Goal: Check status: Check status

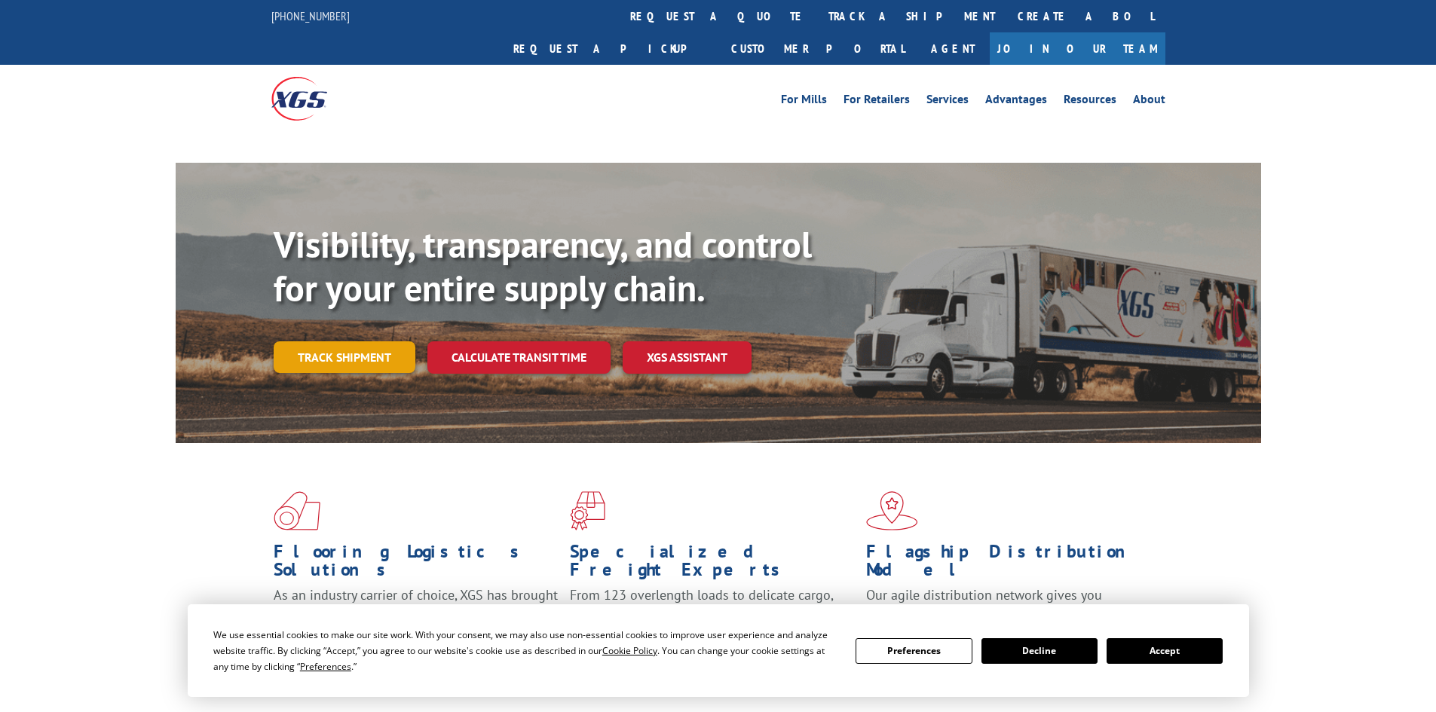
click at [320, 341] on link "Track shipment" at bounding box center [345, 357] width 142 height 32
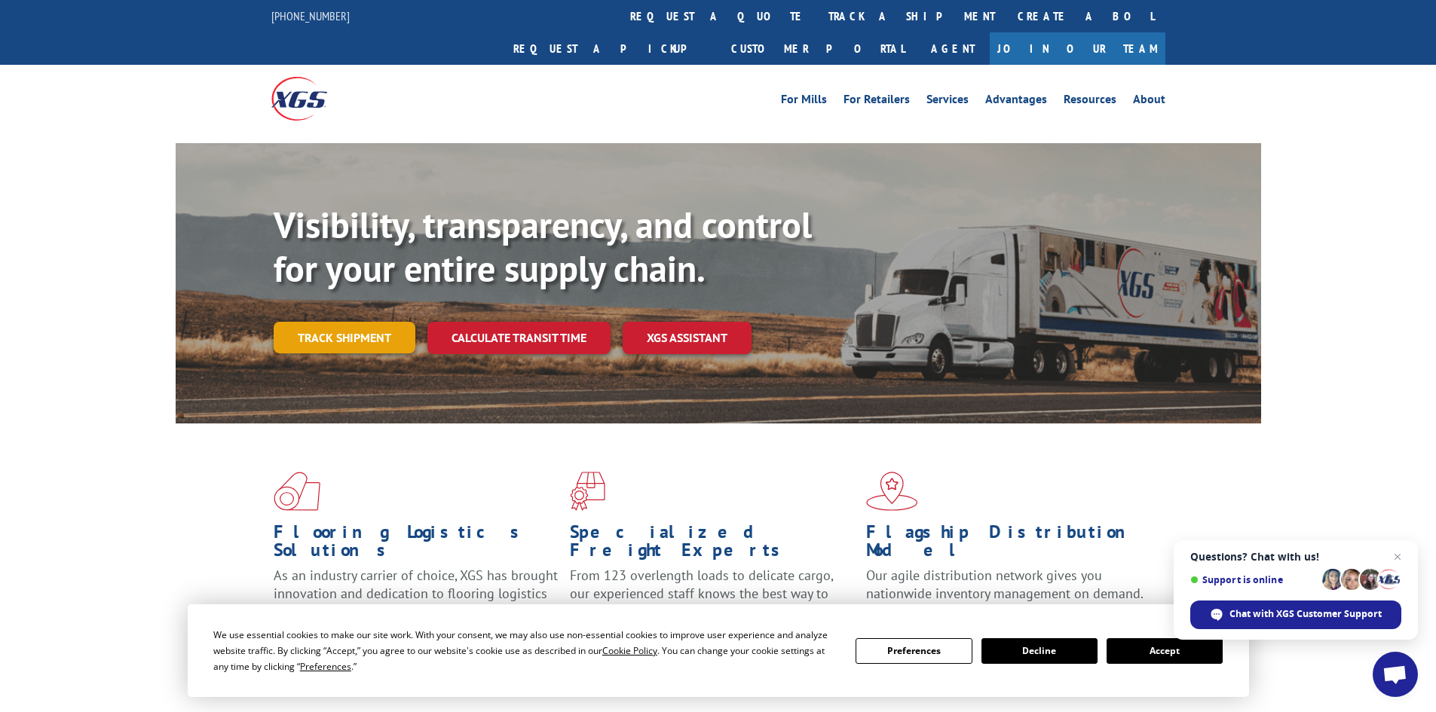
click at [341, 322] on link "Track shipment" at bounding box center [345, 338] width 142 height 32
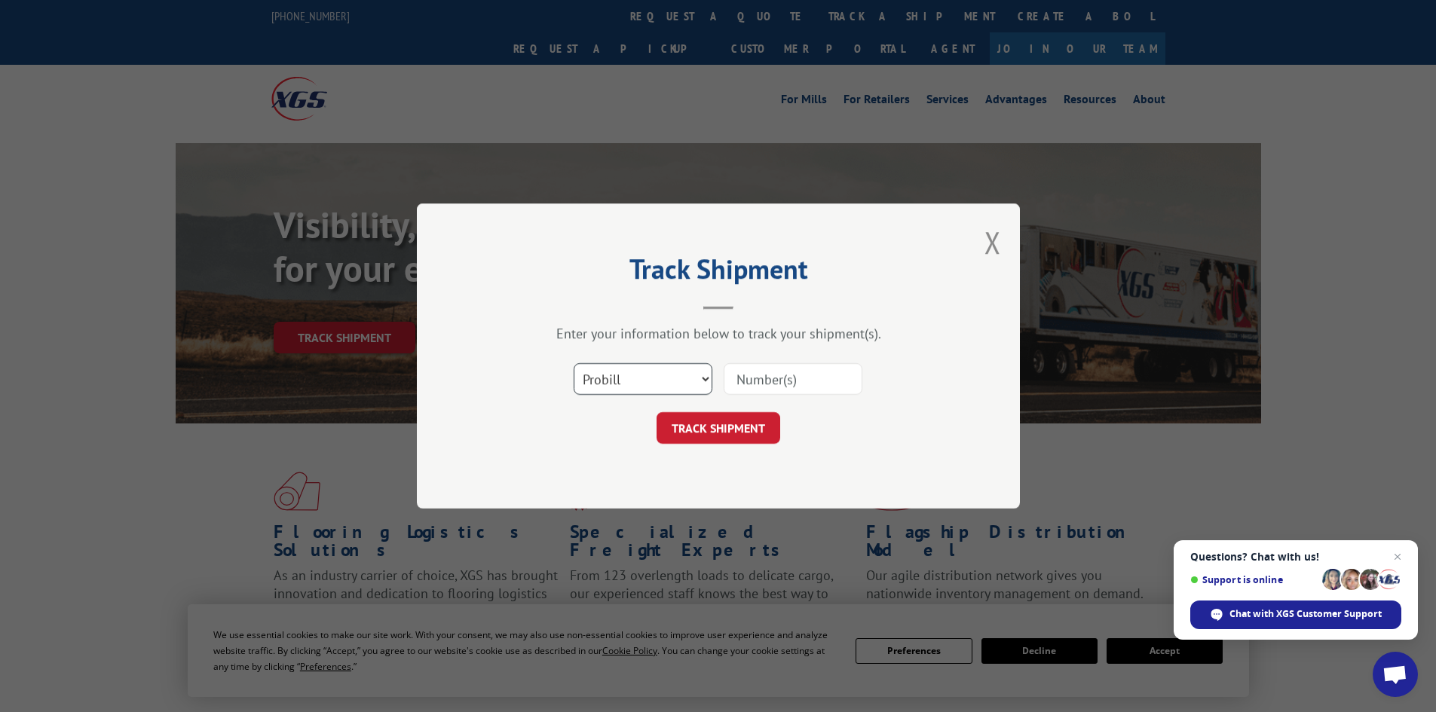
click at [696, 375] on select "Select category... Probill BOL PO" at bounding box center [643, 379] width 139 height 32
select select "bol"
click at [574, 363] on select "Select category... Probill BOL PO" at bounding box center [643, 379] width 139 height 32
click at [742, 378] on input at bounding box center [793, 379] width 139 height 32
paste input "00106367380758435264"
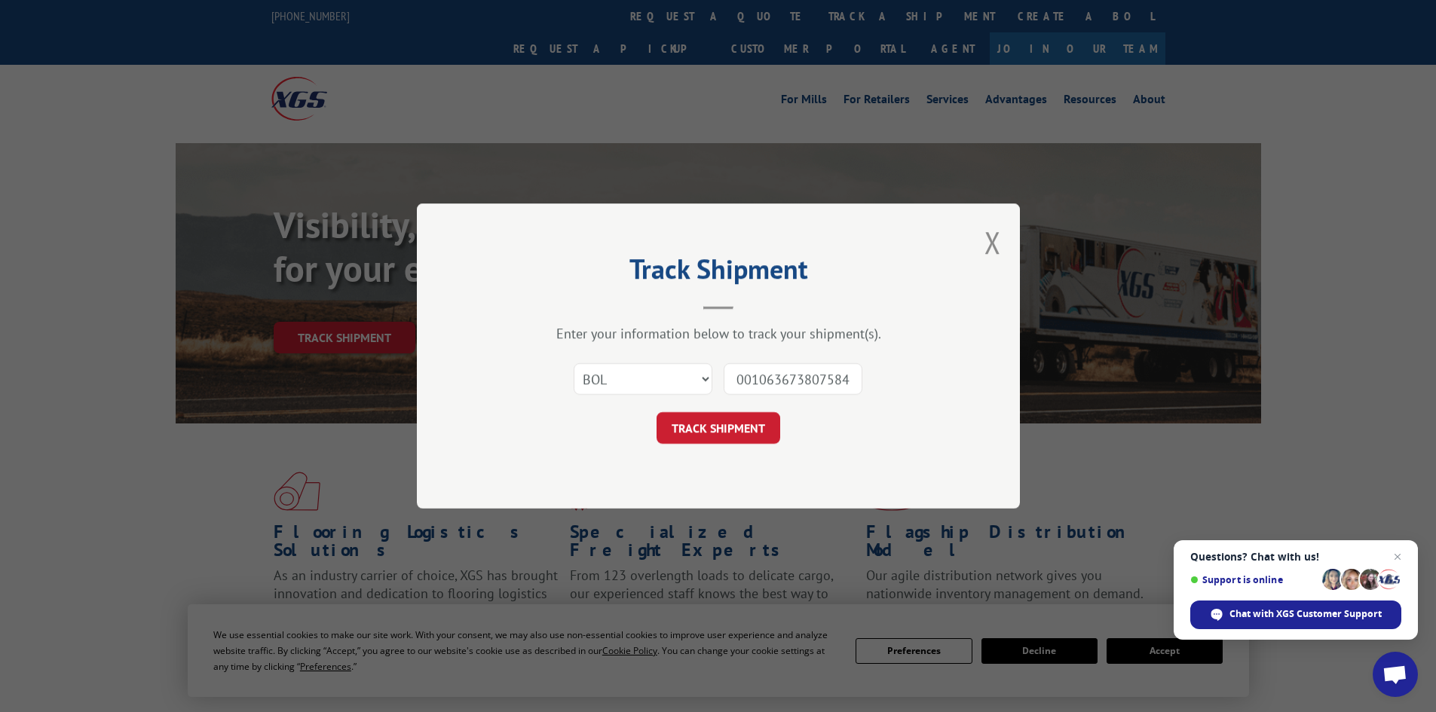
scroll to position [0, 34]
type input "00106367380758435264"
click at [684, 419] on button "TRACK SHIPMENT" at bounding box center [718, 428] width 124 height 32
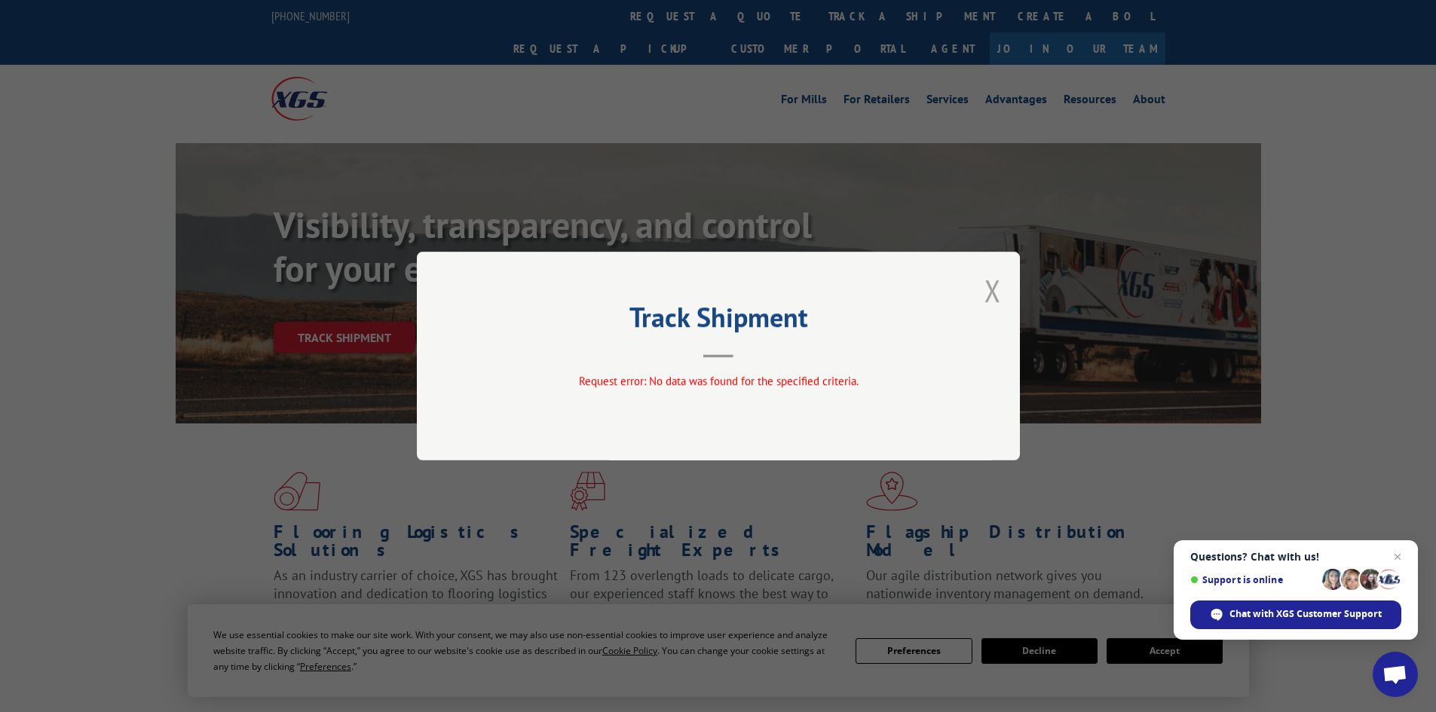
click at [988, 294] on button "Close modal" at bounding box center [992, 291] width 17 height 40
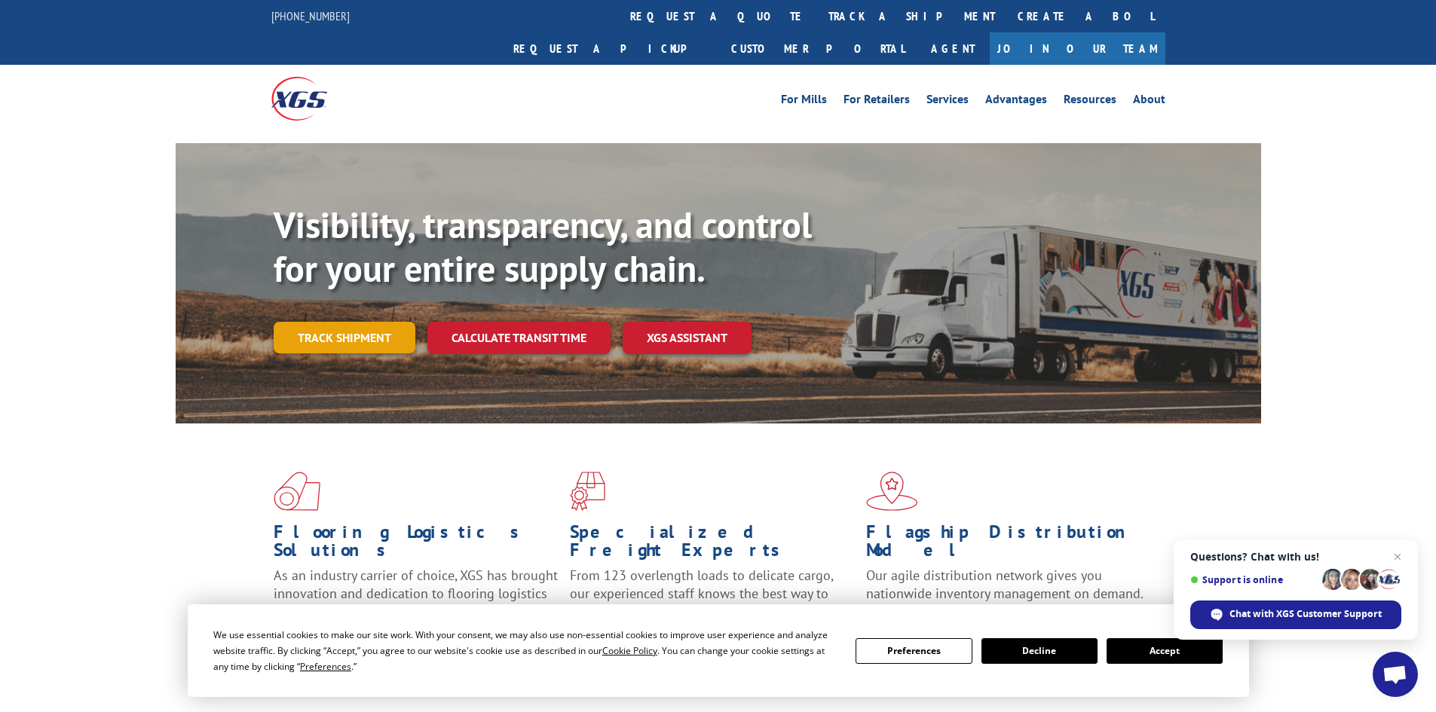
click at [297, 322] on link "Track shipment" at bounding box center [345, 338] width 142 height 32
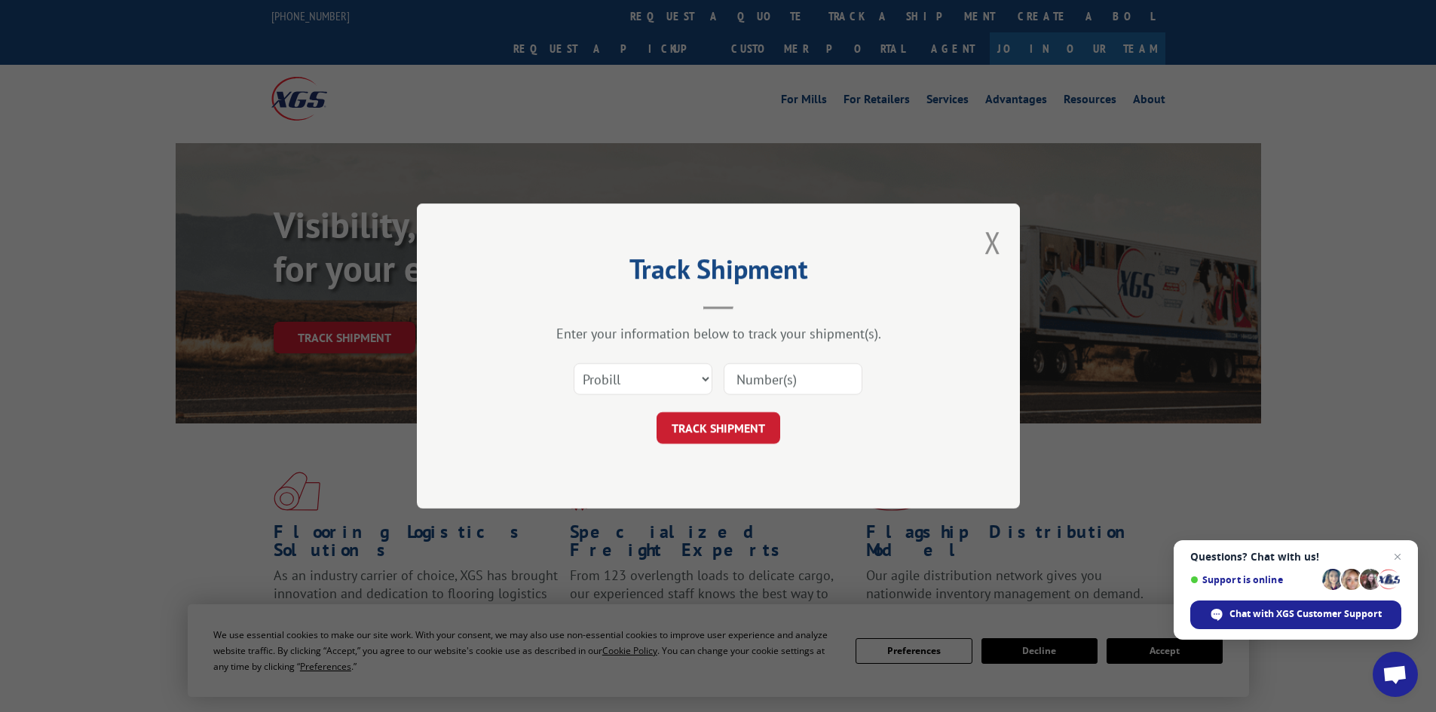
click at [772, 379] on input at bounding box center [793, 379] width 139 height 32
paste input "00106367380758435264"
type input "00106367380758435264"
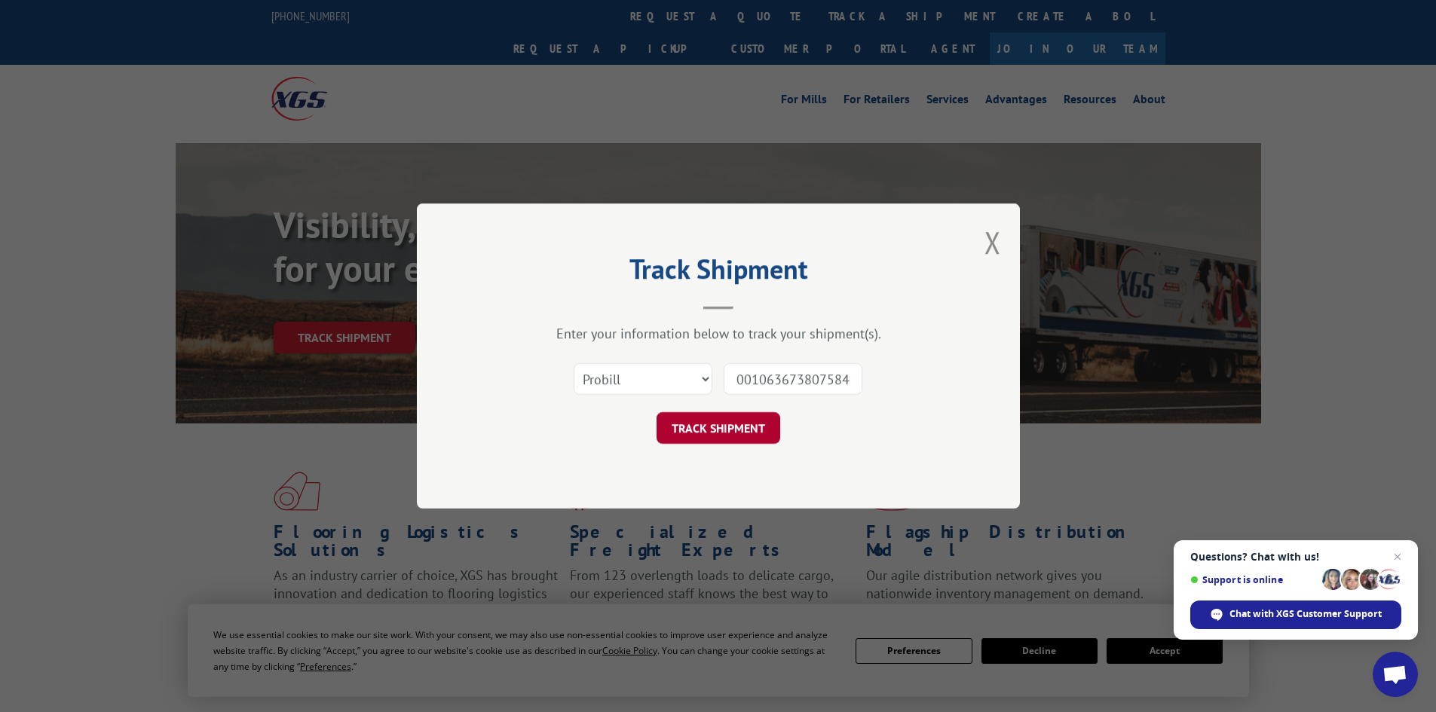
click at [699, 432] on button "TRACK SHIPMENT" at bounding box center [718, 428] width 124 height 32
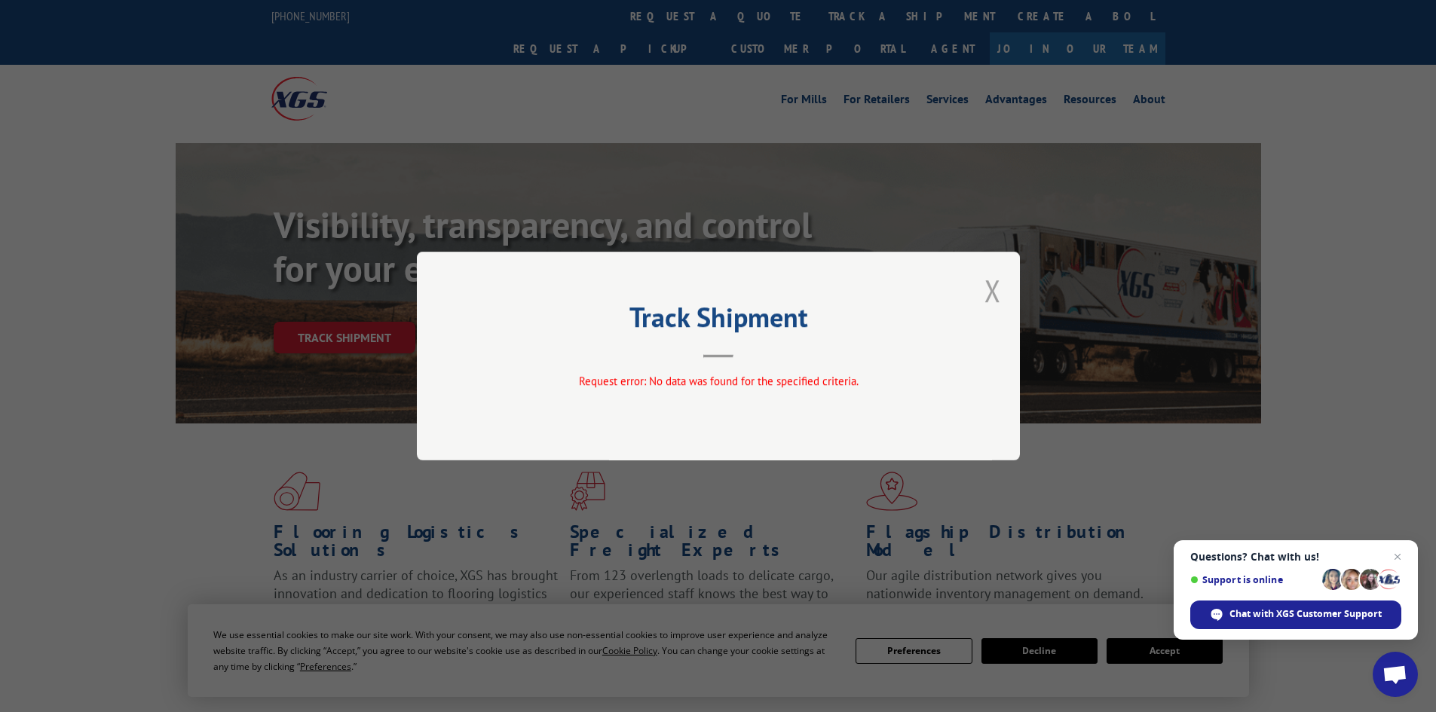
click at [998, 298] on button "Close modal" at bounding box center [992, 291] width 17 height 40
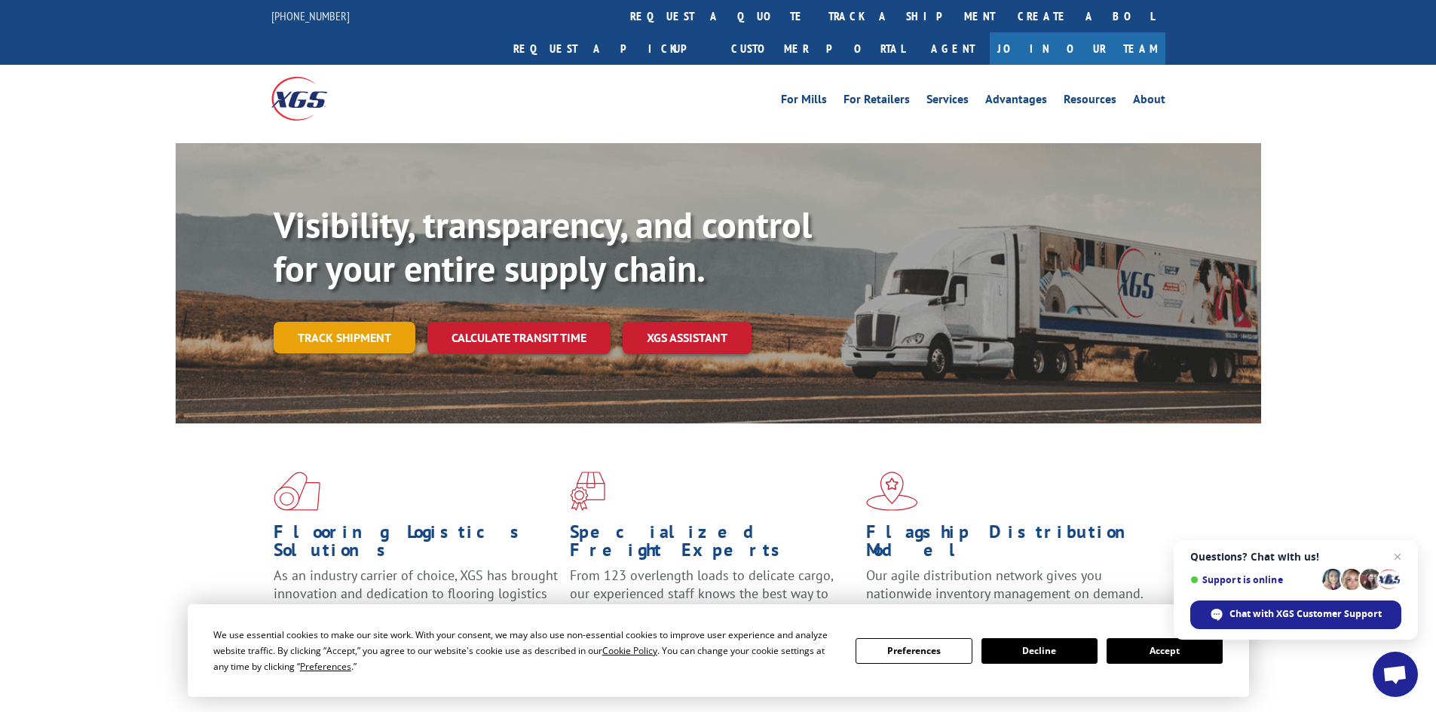
click at [319, 322] on link "Track shipment" at bounding box center [345, 338] width 142 height 32
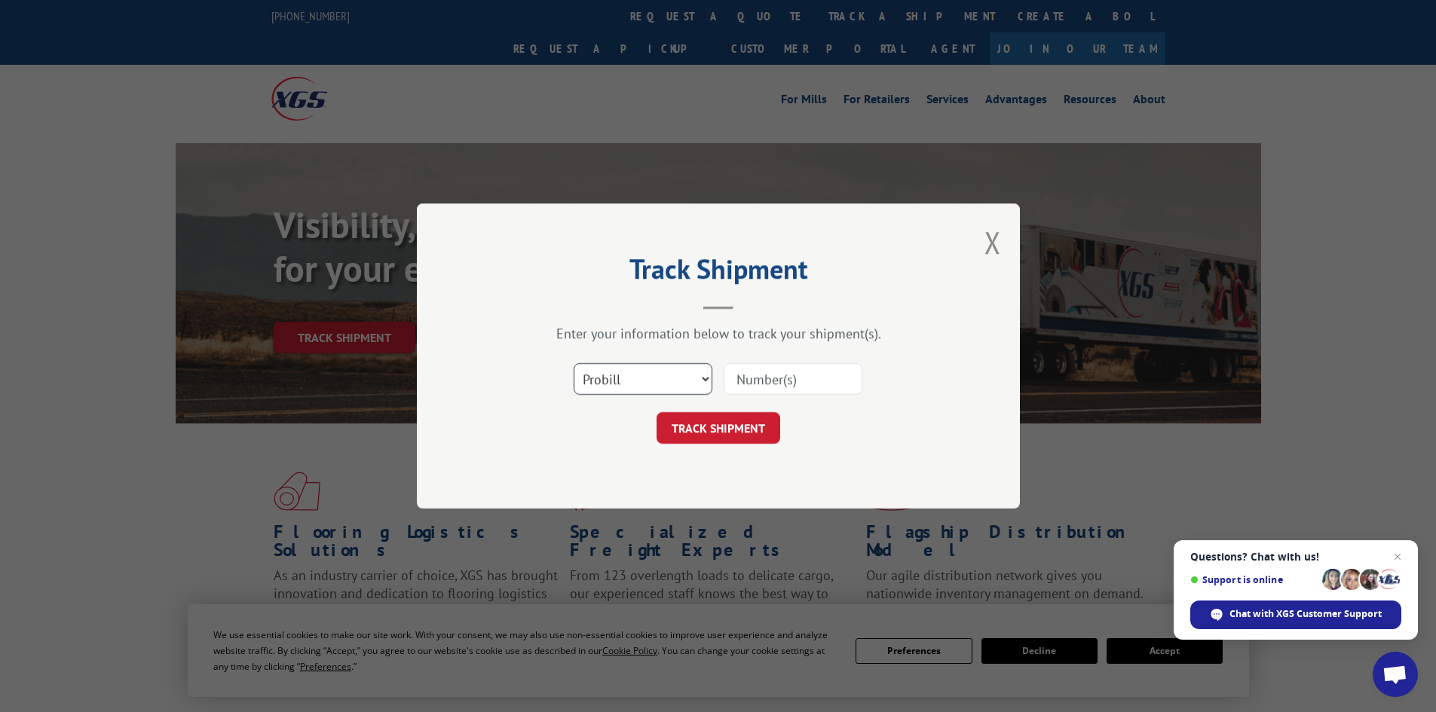
click at [702, 374] on select "Select category... Probill BOL PO" at bounding box center [643, 379] width 139 height 32
select select "bol"
click at [574, 363] on select "Select category... Probill BOL PO" at bounding box center [643, 379] width 139 height 32
click at [736, 378] on input at bounding box center [793, 379] width 139 height 32
paste input "00106367380758435264"
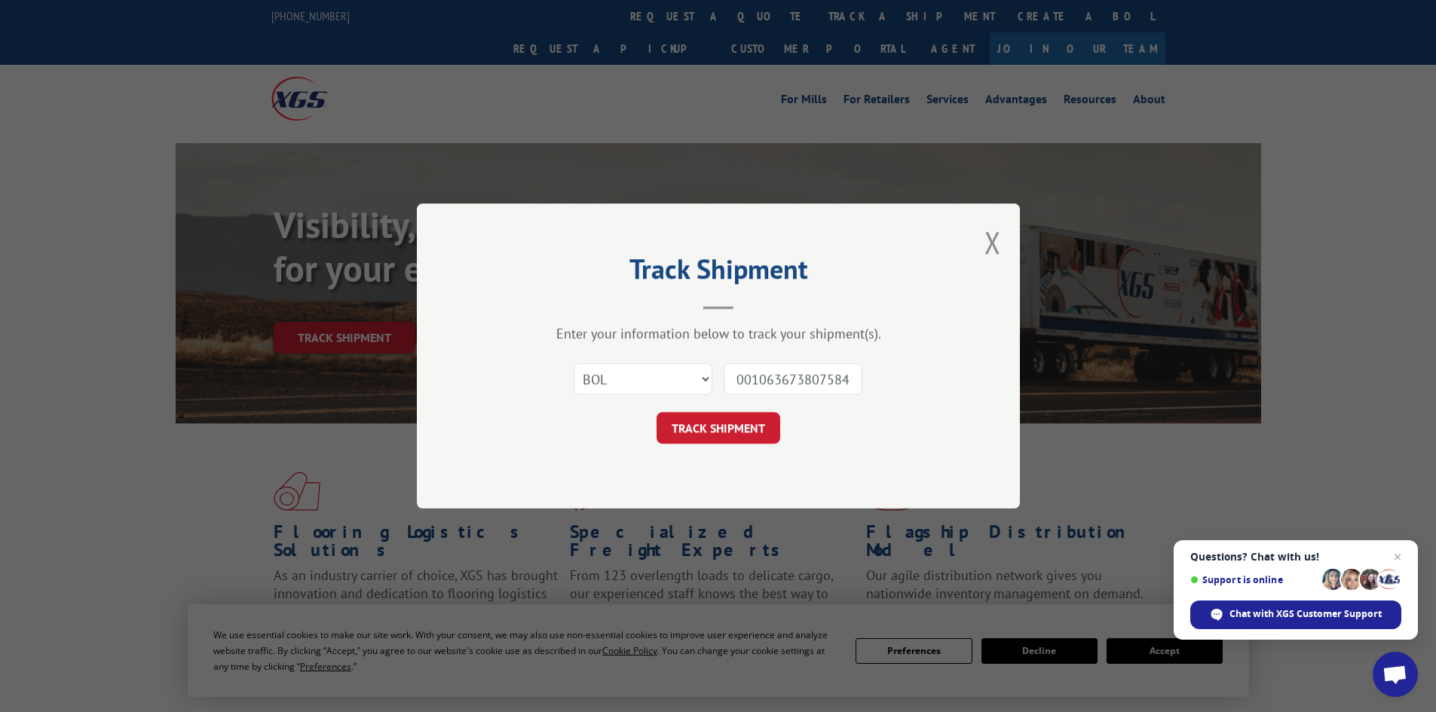
scroll to position [0, 34]
type input "00106367380758435264"
click at [691, 437] on button "TRACK SHIPMENT" at bounding box center [718, 428] width 124 height 32
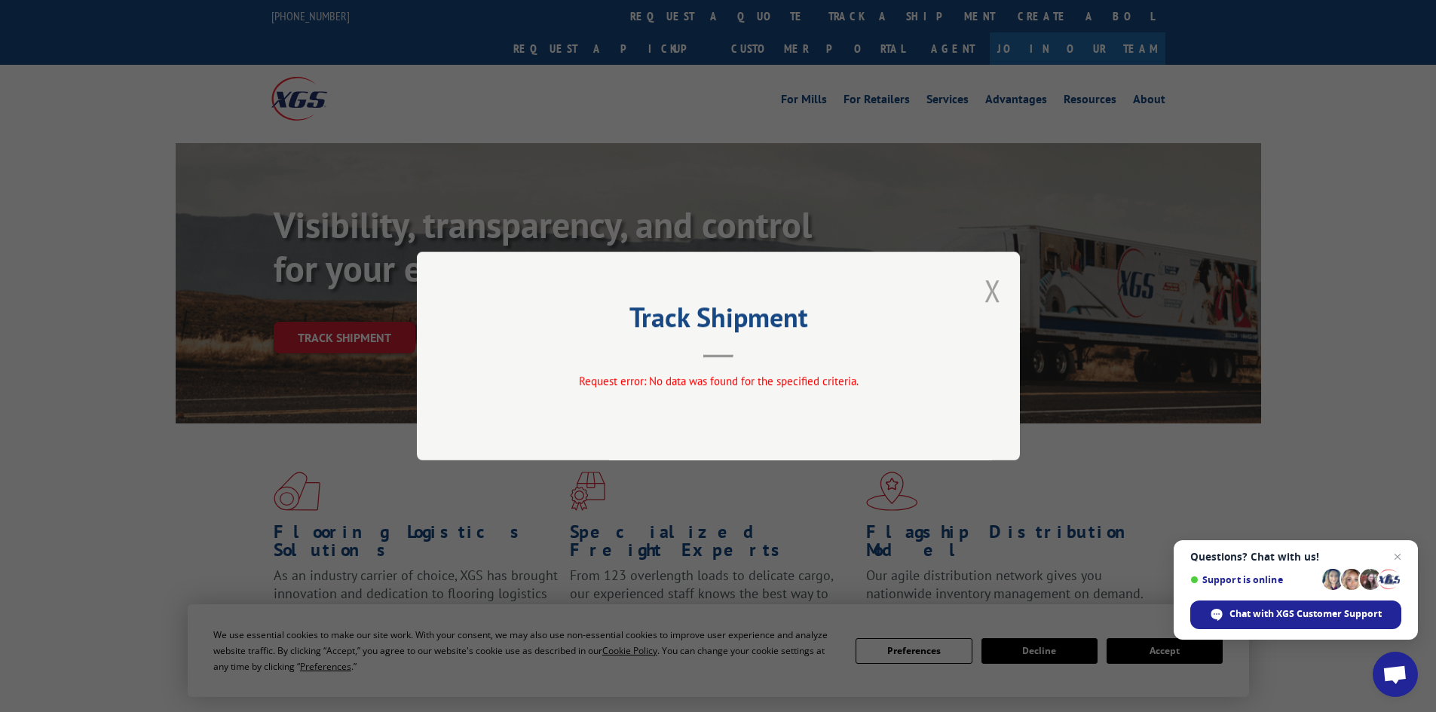
click at [992, 289] on button "Close modal" at bounding box center [992, 291] width 17 height 40
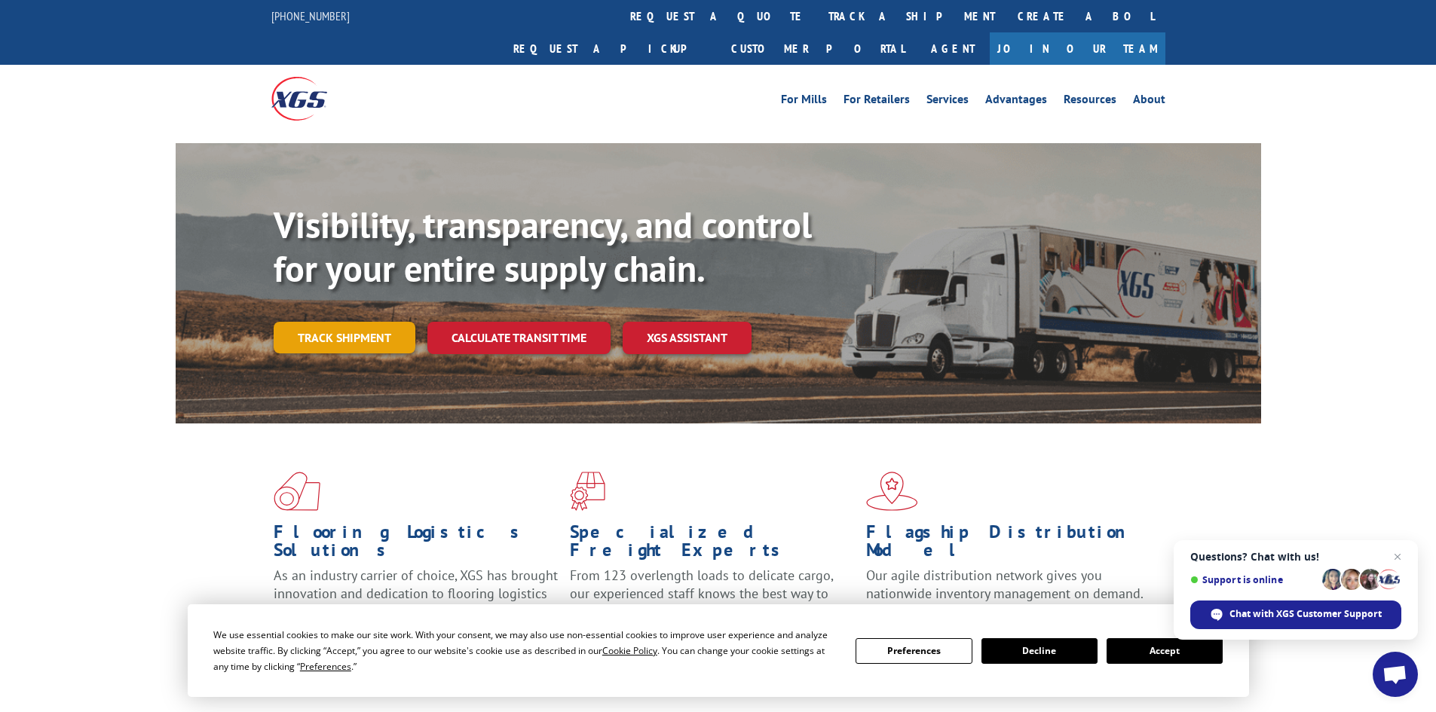
click at [311, 322] on link "Track shipment" at bounding box center [345, 338] width 142 height 32
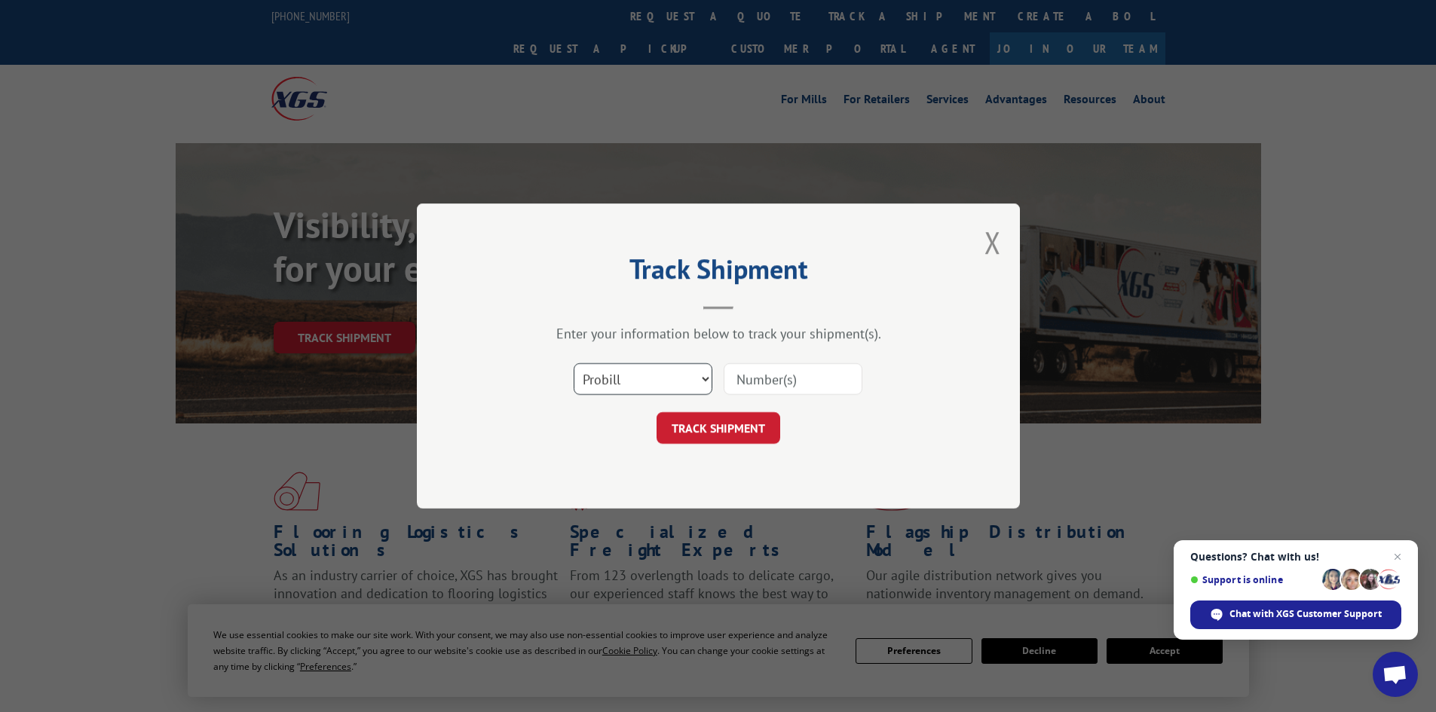
click at [699, 378] on select "Select category... Probill BOL PO" at bounding box center [643, 379] width 139 height 32
select select "po"
click at [574, 363] on select "Select category... Probill BOL PO" at bounding box center [643, 379] width 139 height 32
click at [745, 382] on input at bounding box center [793, 379] width 139 height 32
paste input "00106367380758435264"
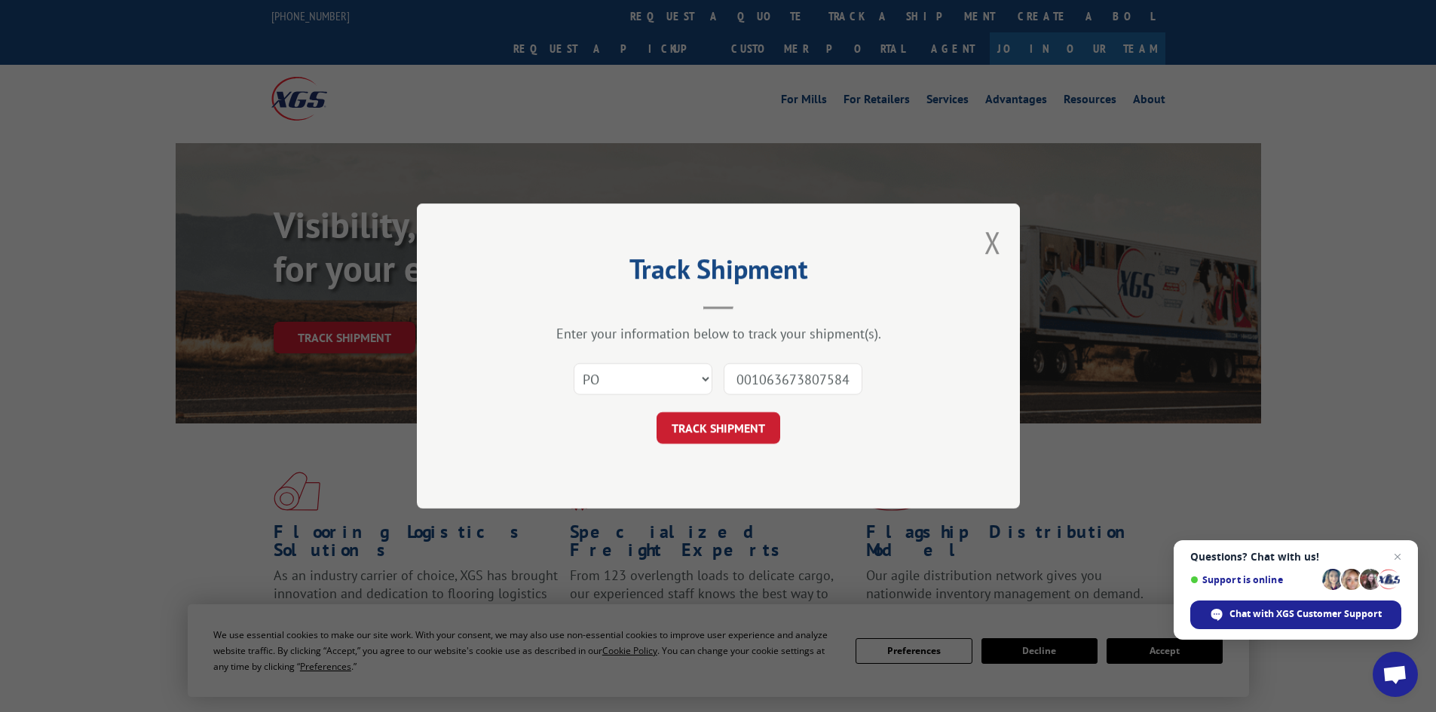
scroll to position [0, 34]
type input "00106367380758435264"
click at [719, 426] on button "TRACK SHIPMENT" at bounding box center [718, 428] width 124 height 32
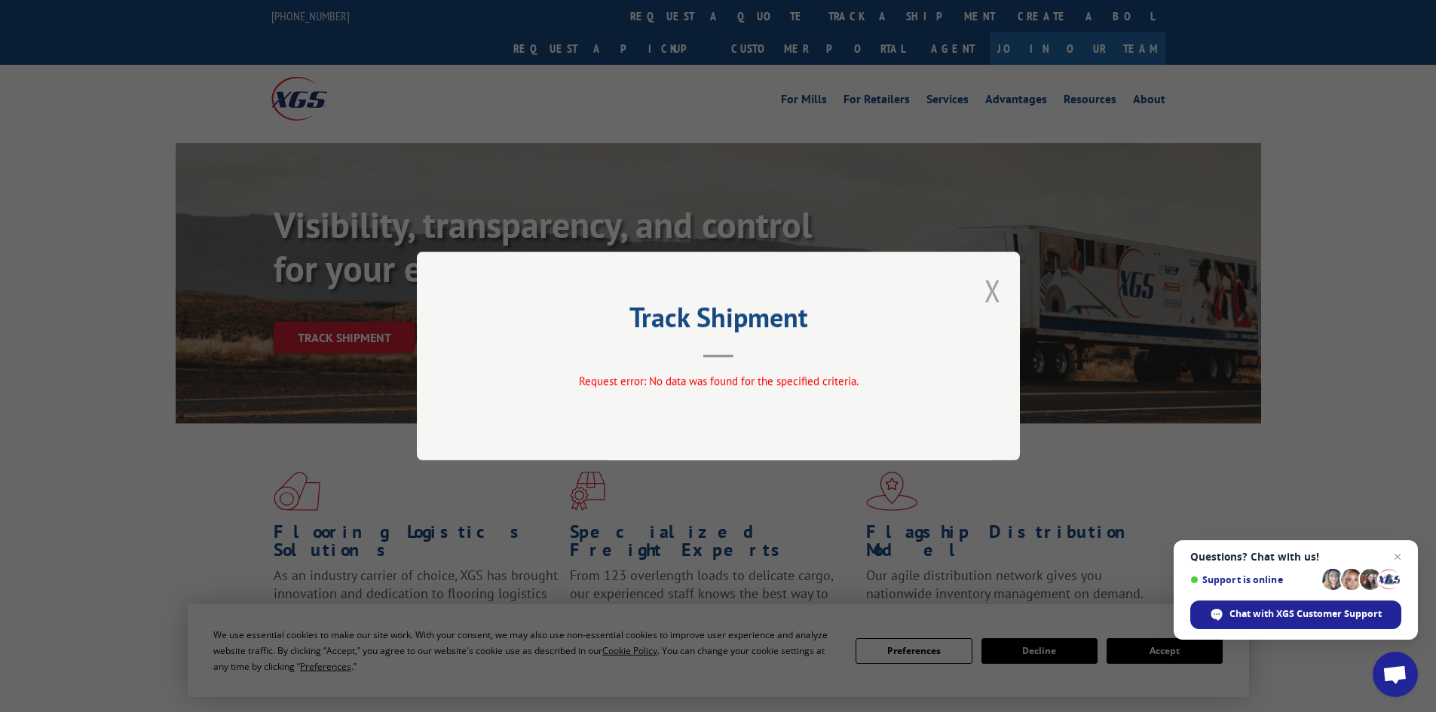
click at [997, 286] on button "Close modal" at bounding box center [992, 291] width 17 height 40
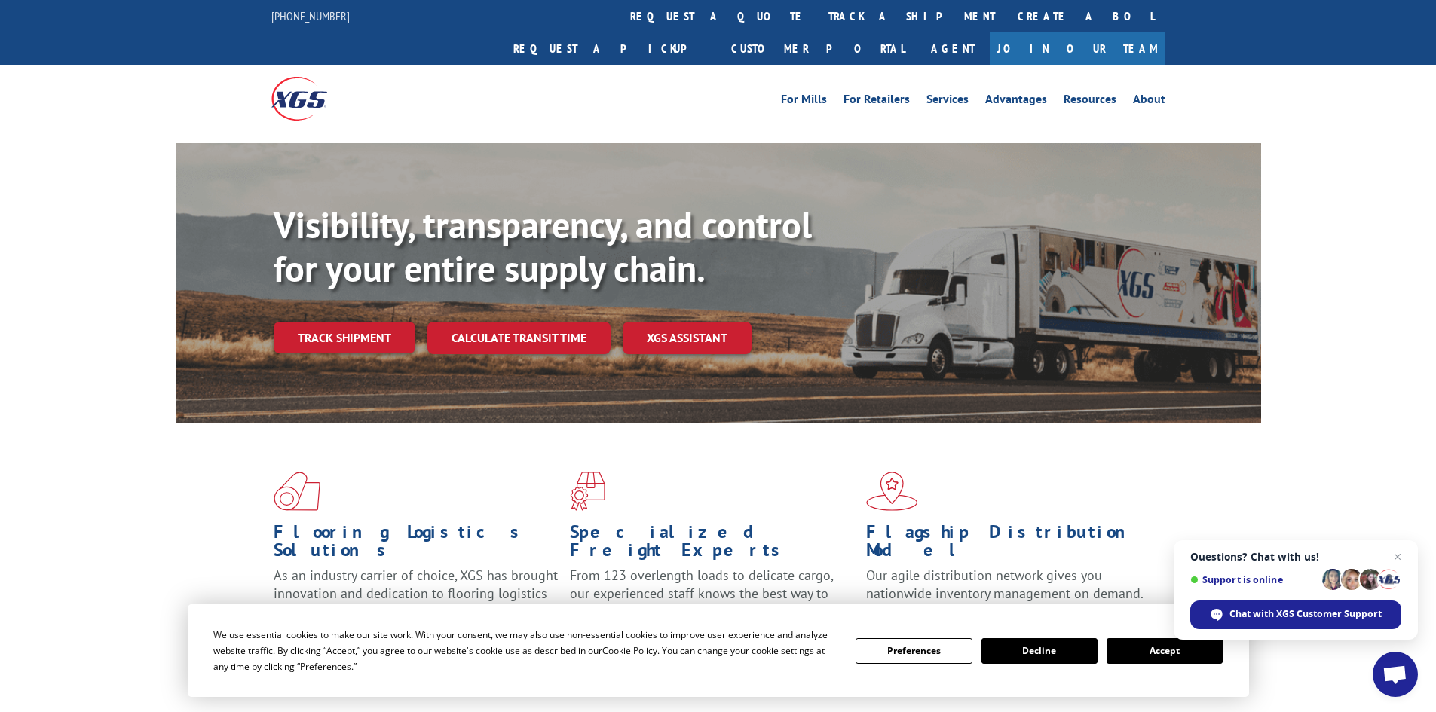
click at [313, 322] on link "Track shipment" at bounding box center [345, 338] width 142 height 32
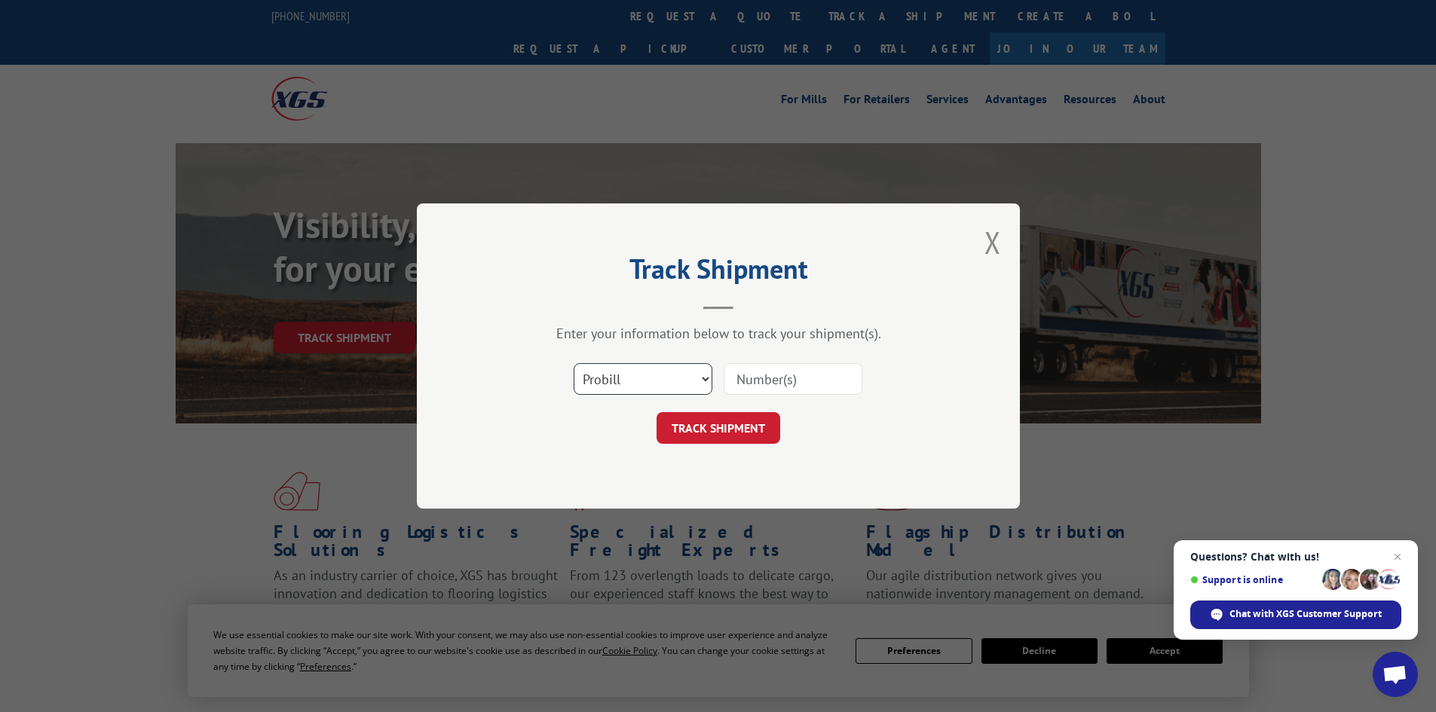
click at [709, 380] on select "Select category... Probill BOL PO" at bounding box center [643, 379] width 139 height 32
select select "bol"
click at [574, 363] on select "Select category... Probill BOL PO" at bounding box center [643, 379] width 139 height 32
click at [709, 424] on button "TRACK SHIPMENT" at bounding box center [718, 428] width 124 height 32
paste input "5172518"
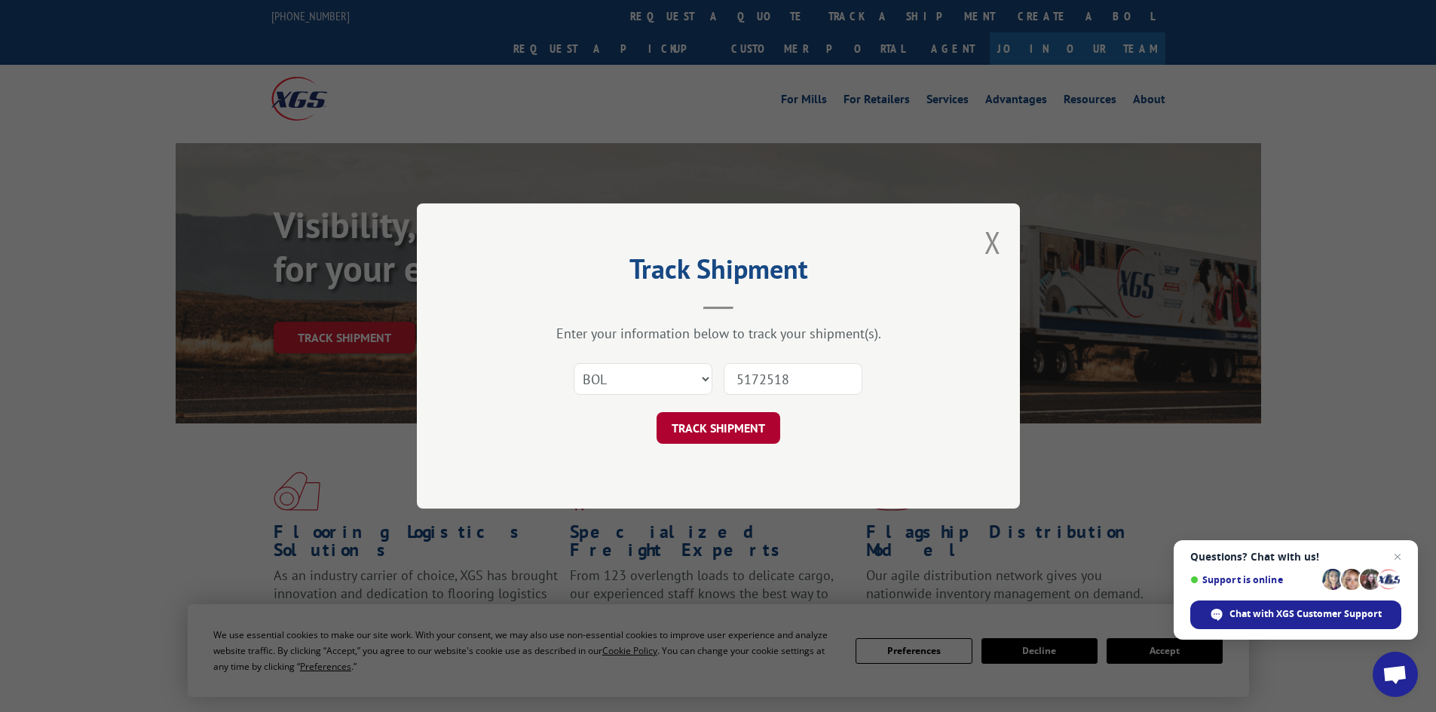
type input "5172518"
click at [711, 425] on button "TRACK SHIPMENT" at bounding box center [718, 428] width 124 height 32
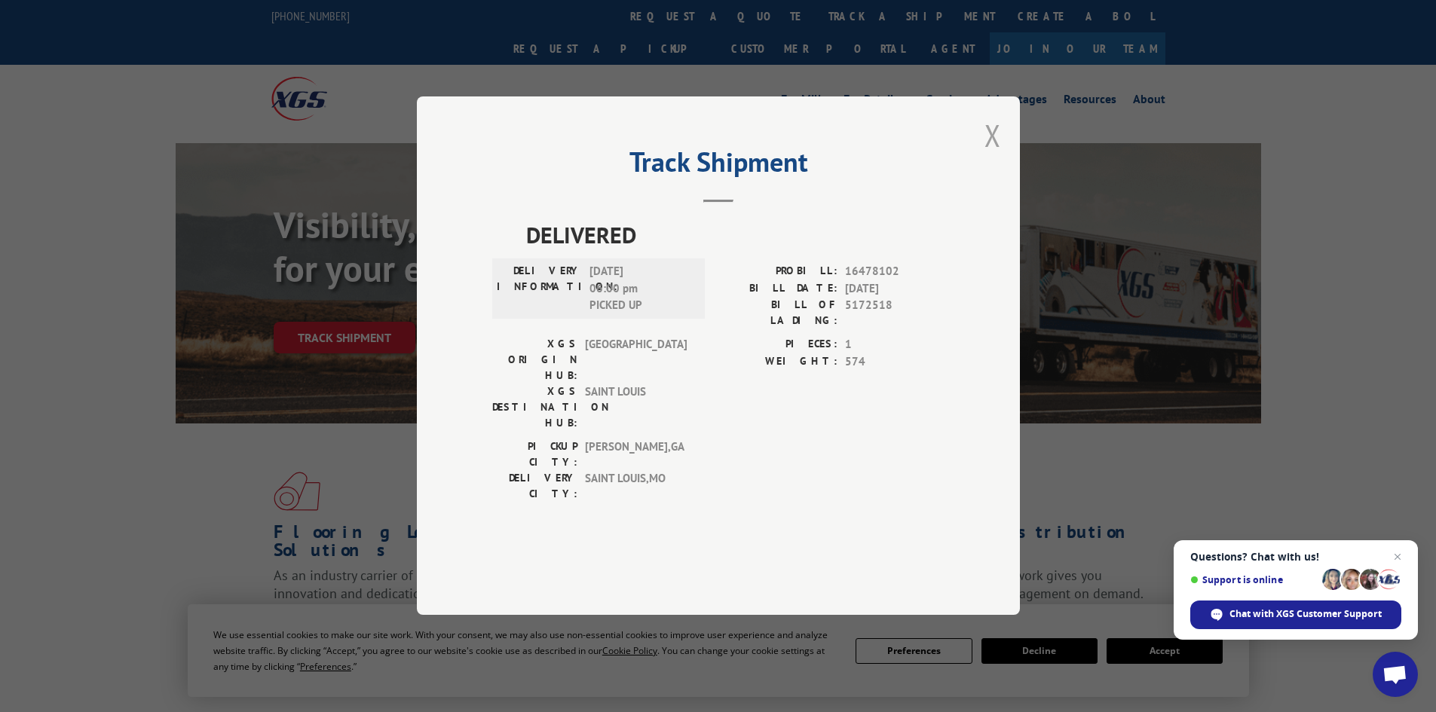
click at [988, 155] on button "Close modal" at bounding box center [992, 135] width 17 height 40
